Goal: Information Seeking & Learning: Learn about a topic

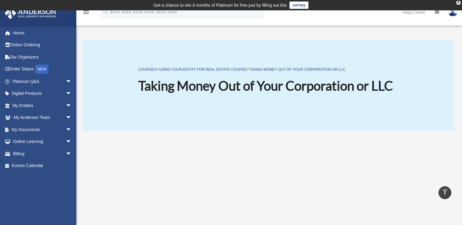
scroll to position [105, 0]
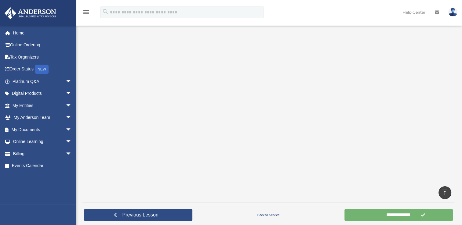
click at [399, 216] on input "**********" at bounding box center [398, 215] width 108 height 12
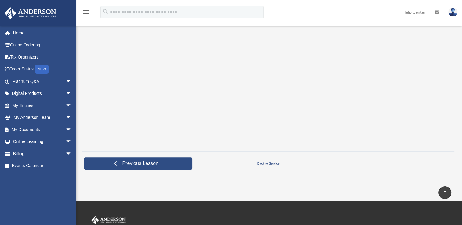
scroll to position [157, 0]
click at [262, 164] on link "Back to Service" at bounding box center [268, 163] width 149 height 5
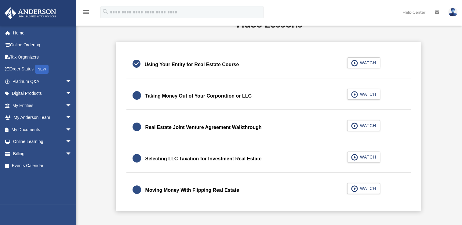
scroll to position [161, 0]
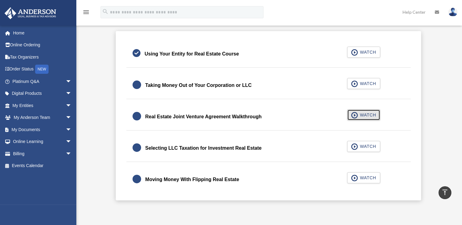
click at [366, 114] on span "WATCH" at bounding box center [367, 115] width 18 height 6
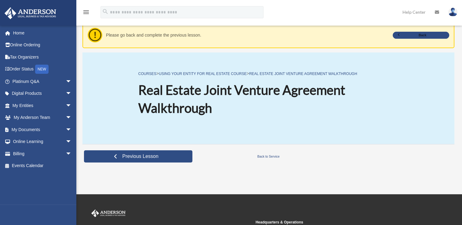
scroll to position [22, 0]
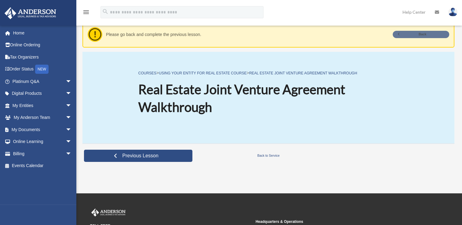
click at [410, 34] on link "Back" at bounding box center [421, 34] width 56 height 7
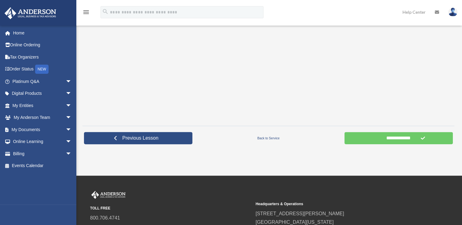
scroll to position [183, 0]
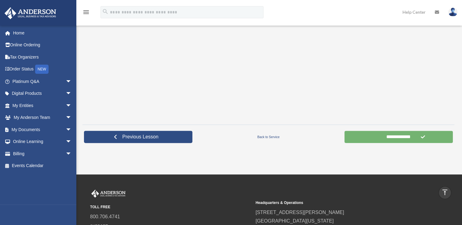
click at [379, 134] on input "**********" at bounding box center [398, 137] width 108 height 12
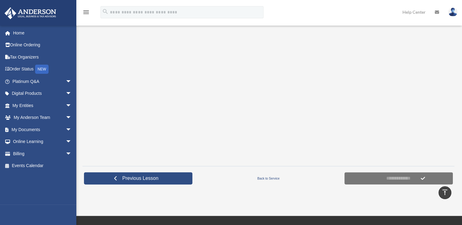
scroll to position [148, 0]
